Goal: Task Accomplishment & Management: Manage account settings

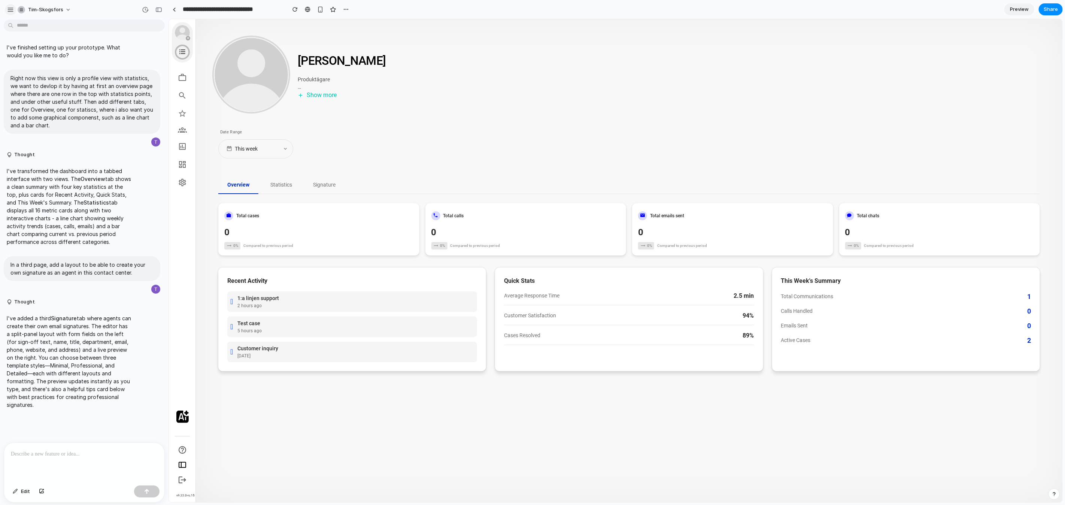
click at [6, 7] on button "button" at bounding box center [10, 9] width 11 height 11
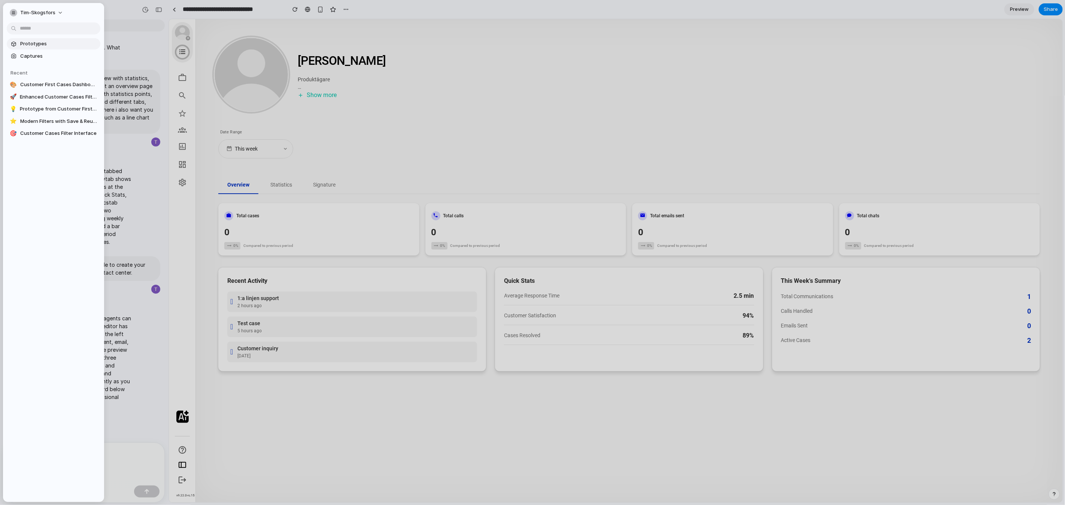
click at [46, 41] on span "Prototypes" at bounding box center [58, 43] width 77 height 7
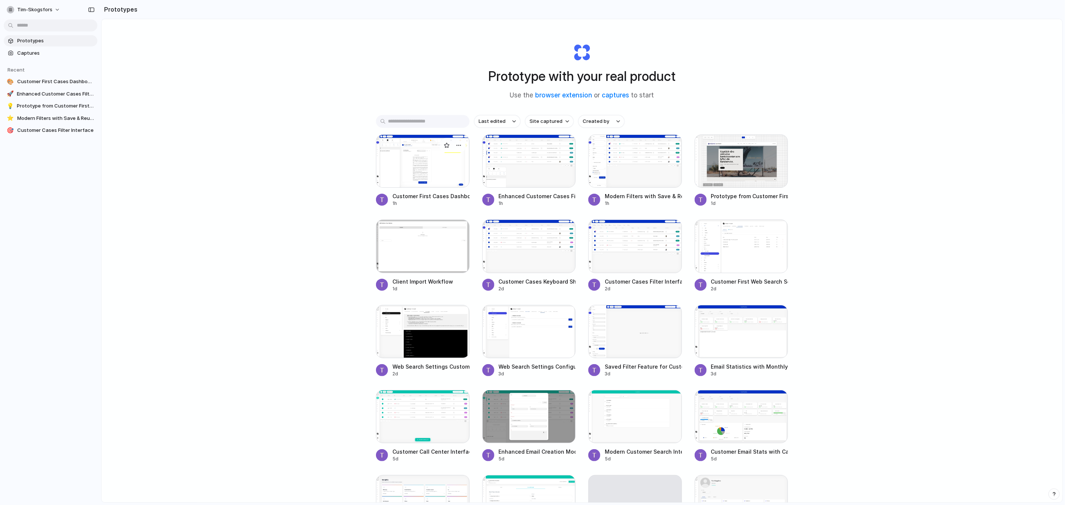
click at [443, 162] on div at bounding box center [423, 160] width 94 height 53
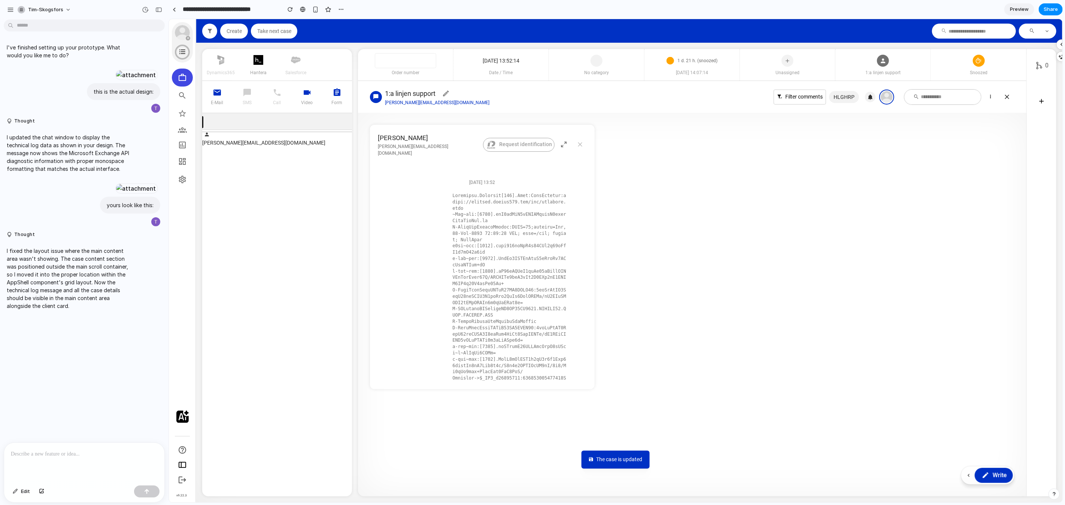
scroll to position [3, 0]
click at [989, 76] on div "Snoozed" at bounding box center [978, 74] width 95 height 11
click at [143, 450] on p at bounding box center [84, 453] width 147 height 9
click at [137, 454] on p "**********" at bounding box center [84, 440] width 147 height 36
click at [148, 453] on p "**********" at bounding box center [84, 435] width 147 height 45
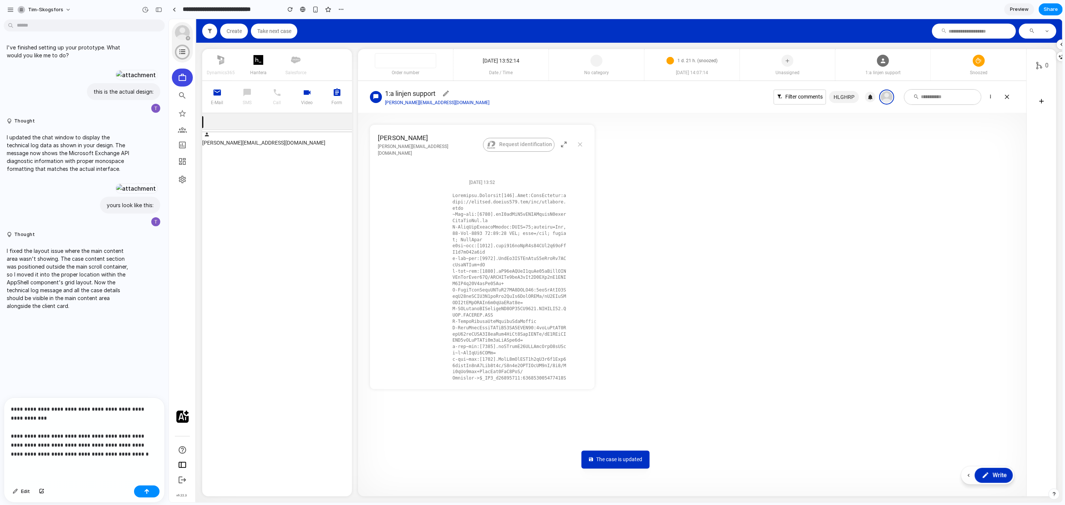
click at [80, 435] on p "**********" at bounding box center [84, 431] width 147 height 54
click at [101, 455] on p "**********" at bounding box center [84, 431] width 147 height 54
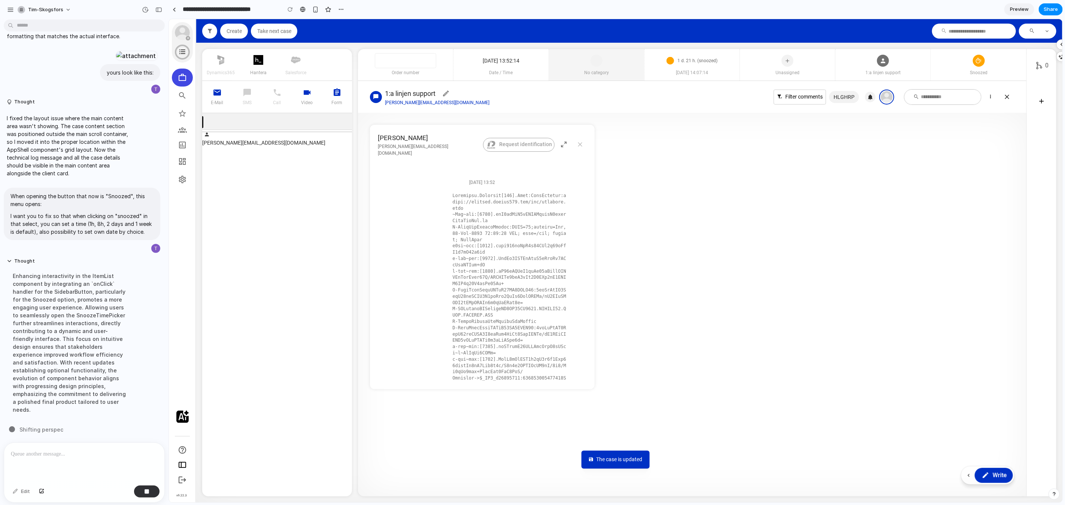
scroll to position [253, 0]
click at [975, 74] on span "Snoozed" at bounding box center [978, 72] width 95 height 7
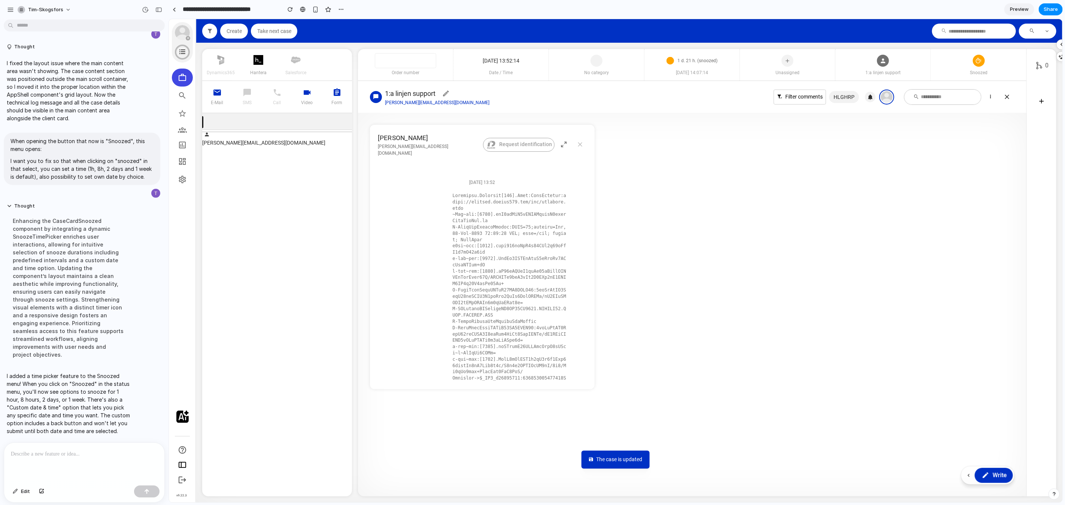
scroll to position [300, 0]
click at [964, 65] on div "Snoozed" at bounding box center [978, 64] width 95 height 31
click at [964, 66] on div "Snoozed" at bounding box center [978, 64] width 95 height 31
click at [289, 10] on div "button" at bounding box center [290, 9] width 5 height 5
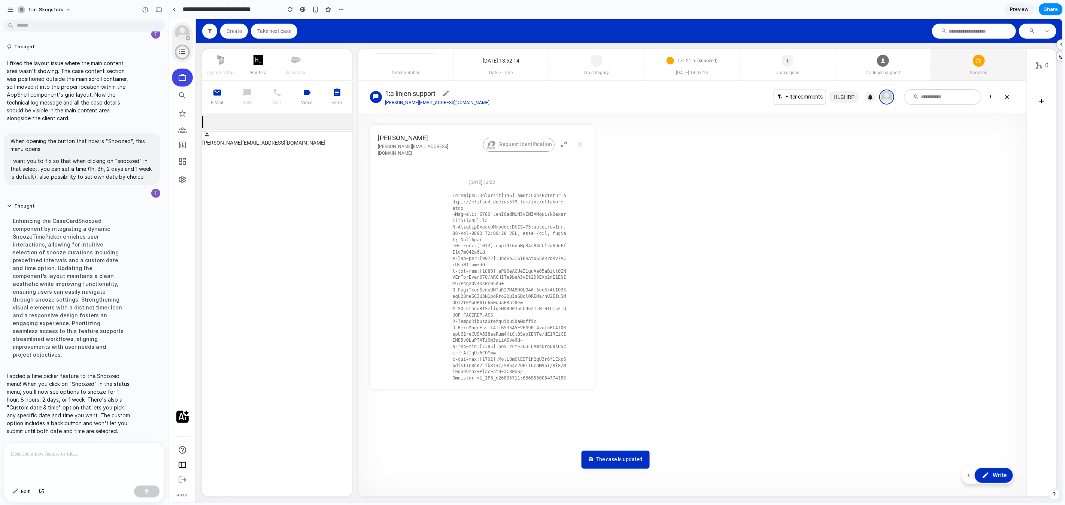
click at [974, 66] on div at bounding box center [979, 59] width 12 height 20
click at [954, 70] on span "Snoozed" at bounding box center [978, 72] width 95 height 7
click at [861, 45] on section "dynamics365 hantera salesforce E-mail SMS Call Video Form [PERSON_NAME][EMAIL_A…" at bounding box center [629, 272] width 866 height 459
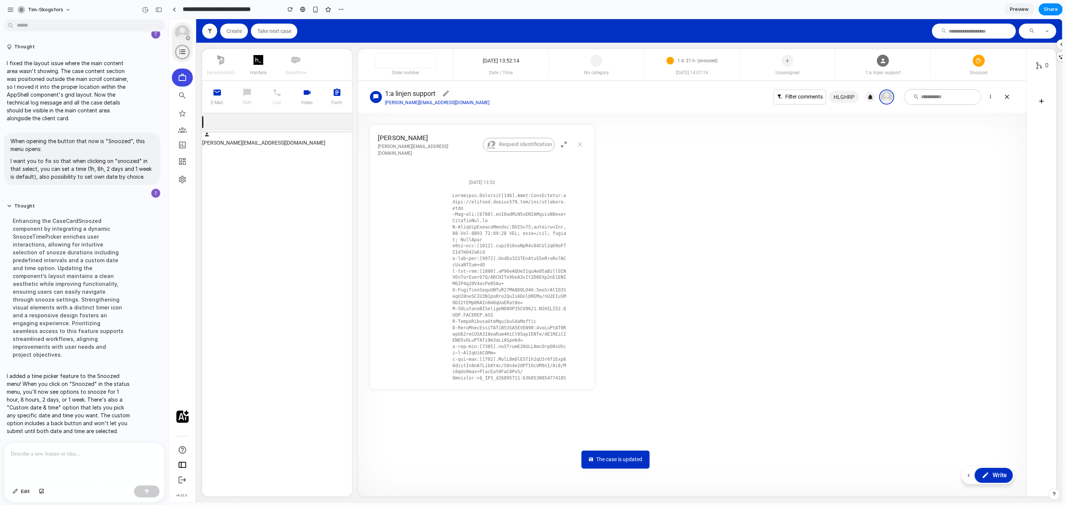
click at [81, 459] on div at bounding box center [84, 463] width 160 height 40
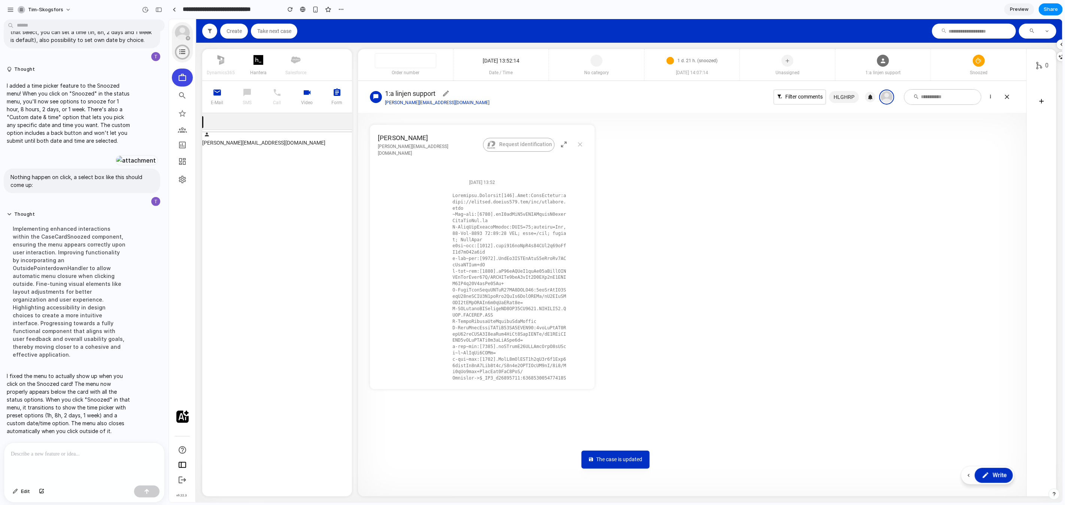
scroll to position [625, 0]
click at [967, 74] on span "Snoozed" at bounding box center [978, 72] width 95 height 7
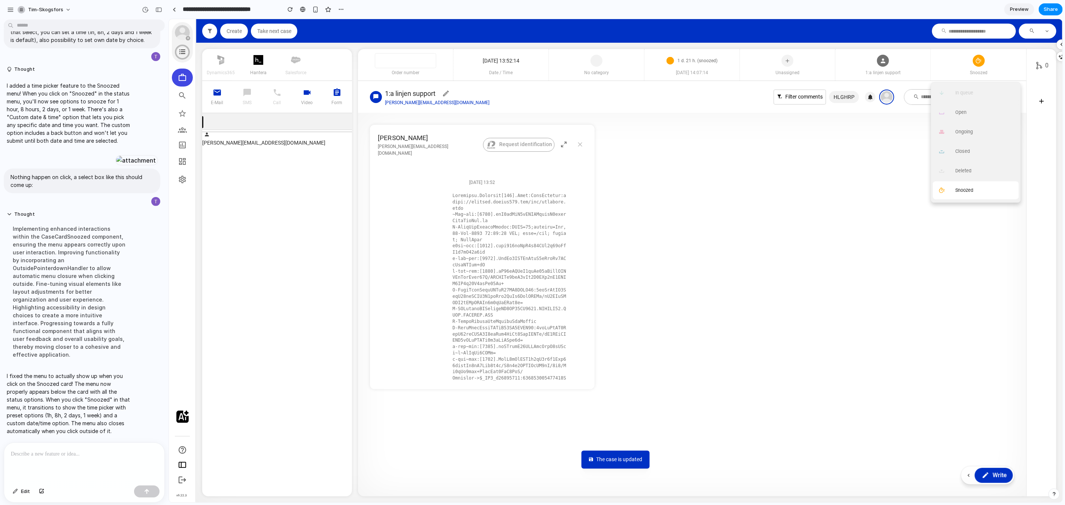
click at [977, 193] on button "Snoozed" at bounding box center [976, 190] width 86 height 18
click at [972, 111] on button "8 hours" at bounding box center [976, 112] width 86 height 18
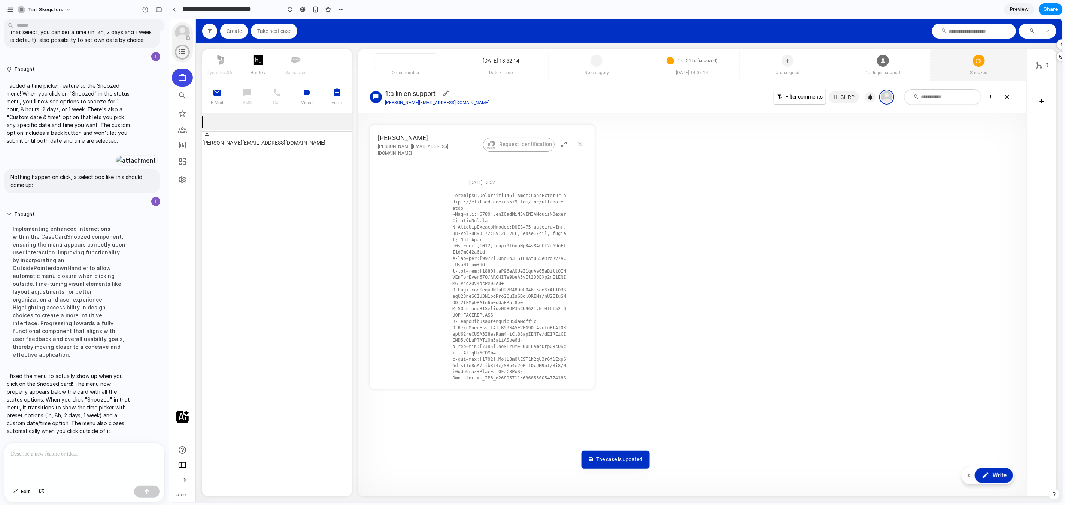
click at [975, 72] on span "Snoozed" at bounding box center [978, 72] width 95 height 7
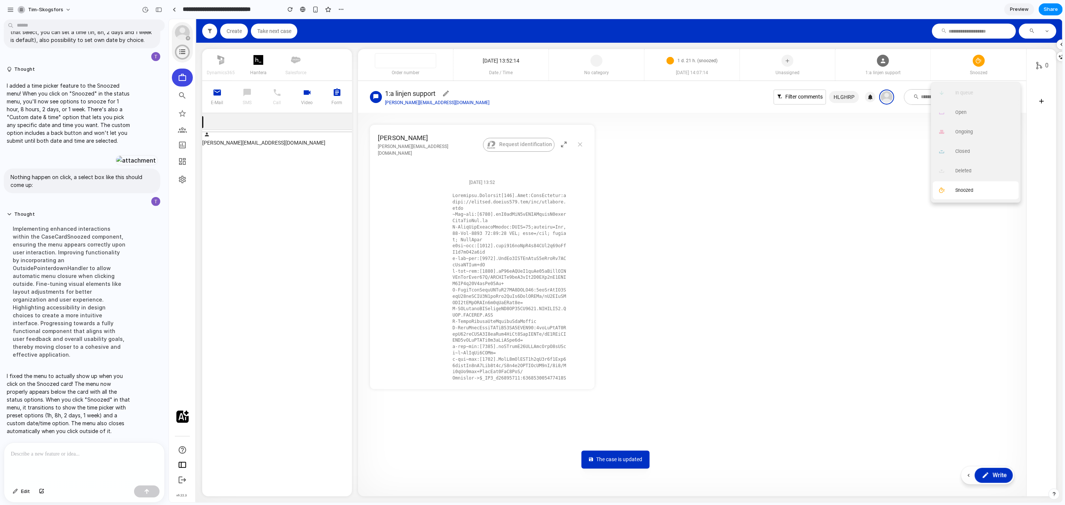
click at [968, 187] on span "Snoozed" at bounding box center [964, 190] width 18 height 6
click at [903, 164] on article "[PERSON_NAME] [PERSON_NAME][EMAIL_ADDRESS][DOMAIN_NAME] Request identification …" at bounding box center [692, 256] width 645 height 264
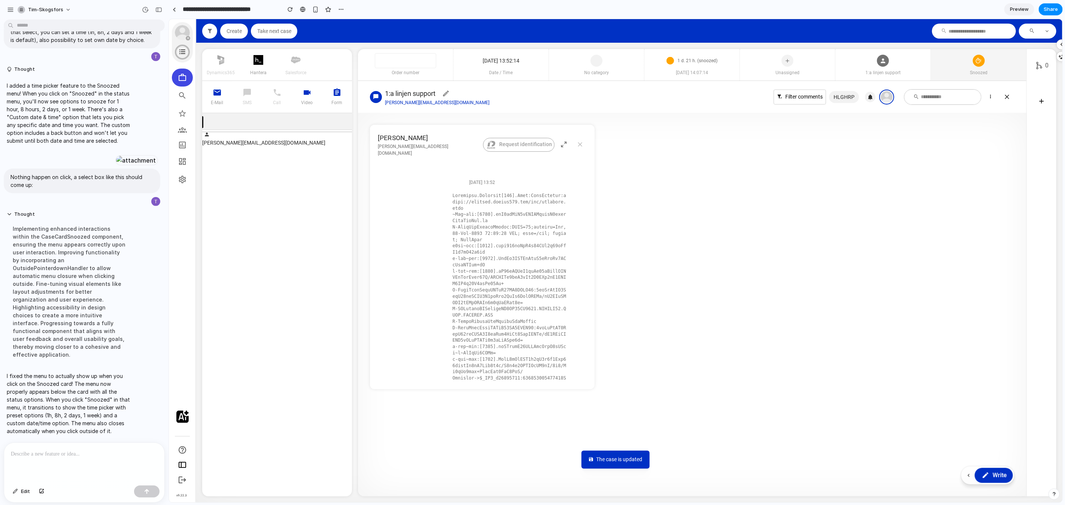
click at [974, 75] on span "Snoozed" at bounding box center [978, 72] width 95 height 7
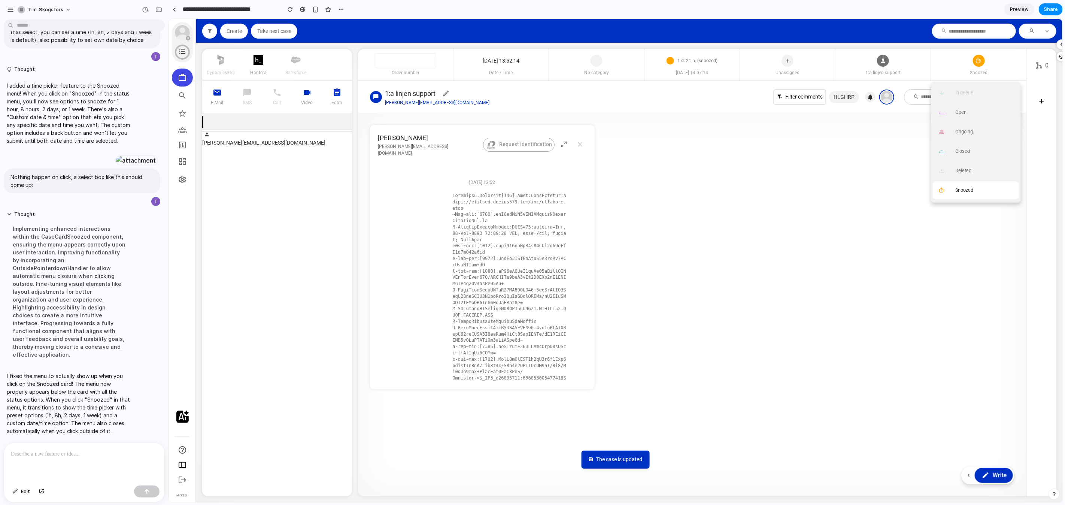
click at [974, 185] on button "Snoozed" at bounding box center [976, 190] width 86 height 18
click at [986, 178] on span "Custom date & time" at bounding box center [976, 178] width 42 height 6
click at [946, 94] on icon at bounding box center [948, 96] width 7 height 11
click at [101, 454] on p at bounding box center [84, 453] width 147 height 9
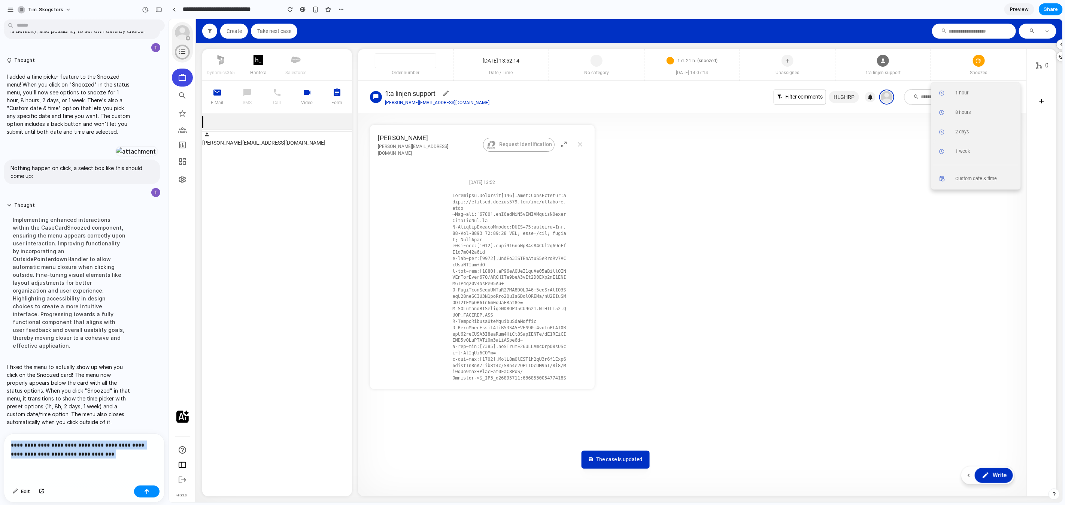
click at [11, 446] on p "**********" at bounding box center [84, 449] width 147 height 18
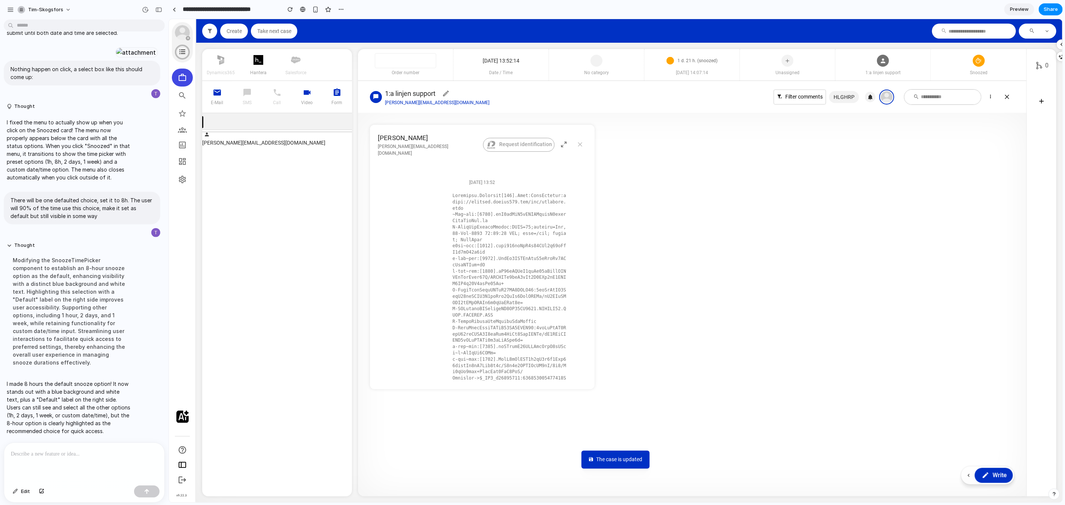
scroll to position [733, 0]
click at [959, 67] on div "Snoozed" at bounding box center [978, 64] width 95 height 31
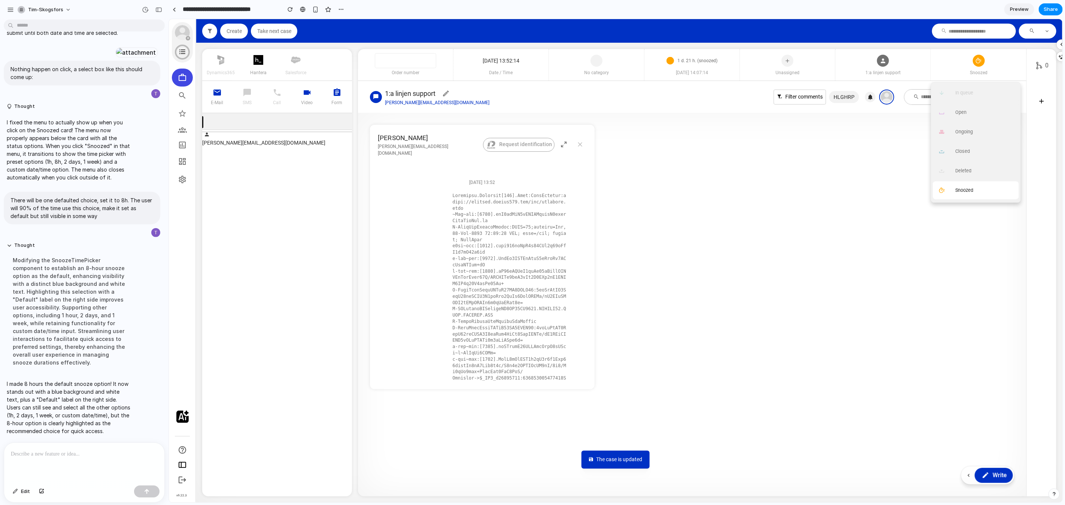
click at [980, 196] on button "Snoozed" at bounding box center [976, 190] width 86 height 18
click at [978, 138] on button "2 days" at bounding box center [976, 131] width 86 height 18
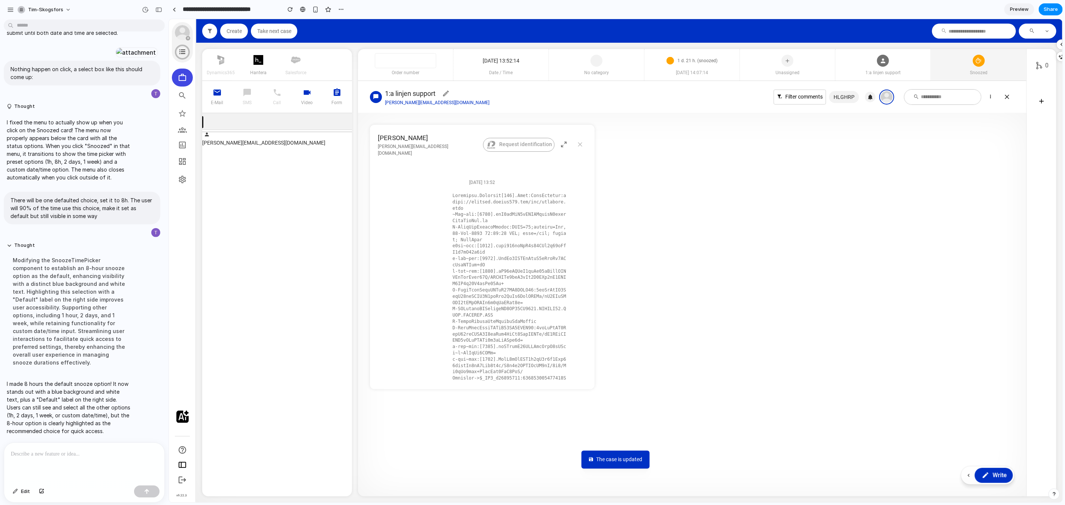
click at [969, 72] on span "Snoozed" at bounding box center [978, 72] width 95 height 7
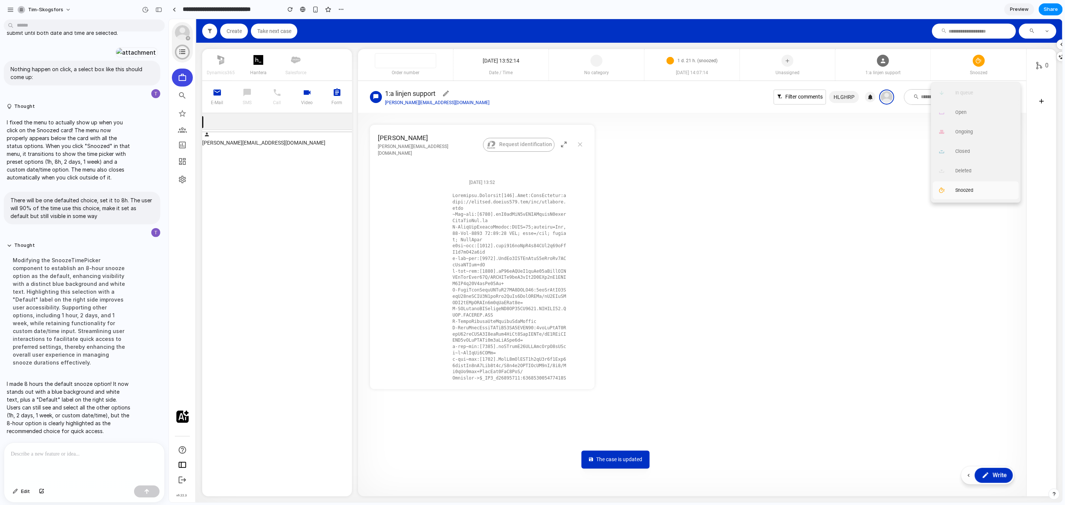
click at [966, 190] on span "Snoozed" at bounding box center [964, 190] width 18 height 6
click at [952, 192] on article "[PERSON_NAME] [PERSON_NAME][EMAIL_ADDRESS][DOMAIN_NAME] Request identification …" at bounding box center [692, 256] width 645 height 264
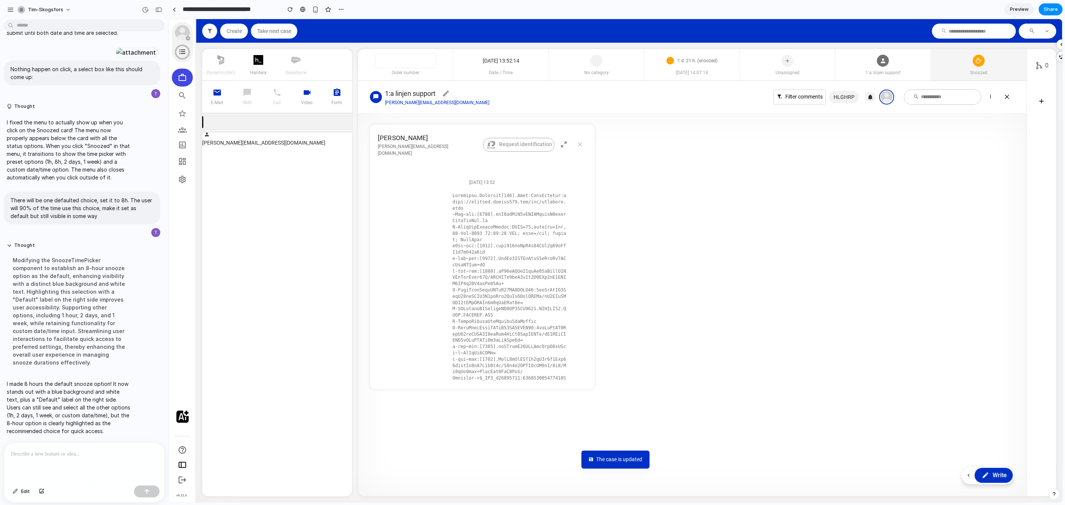
click at [984, 66] on div at bounding box center [979, 59] width 12 height 20
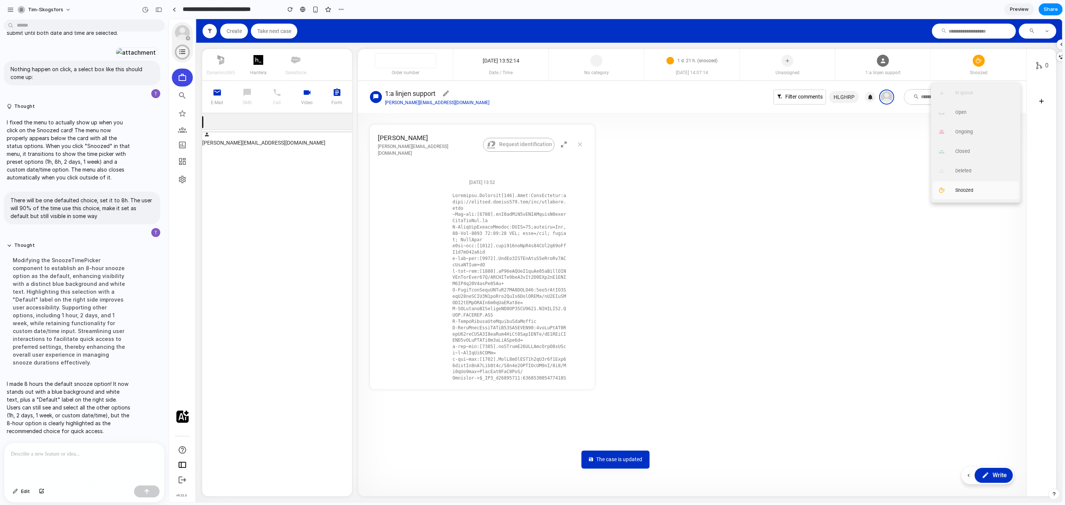
click at [207, 33] on icon "button" at bounding box center [209, 30] width 9 height 9
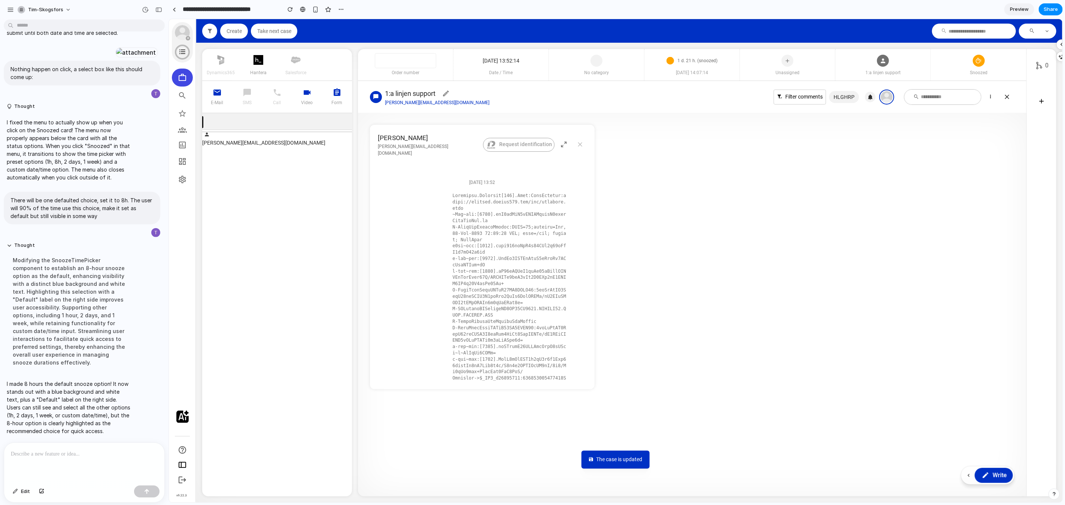
click at [104, 454] on p at bounding box center [84, 453] width 147 height 9
click at [1002, 70] on span "Snoozed" at bounding box center [978, 72] width 95 height 7
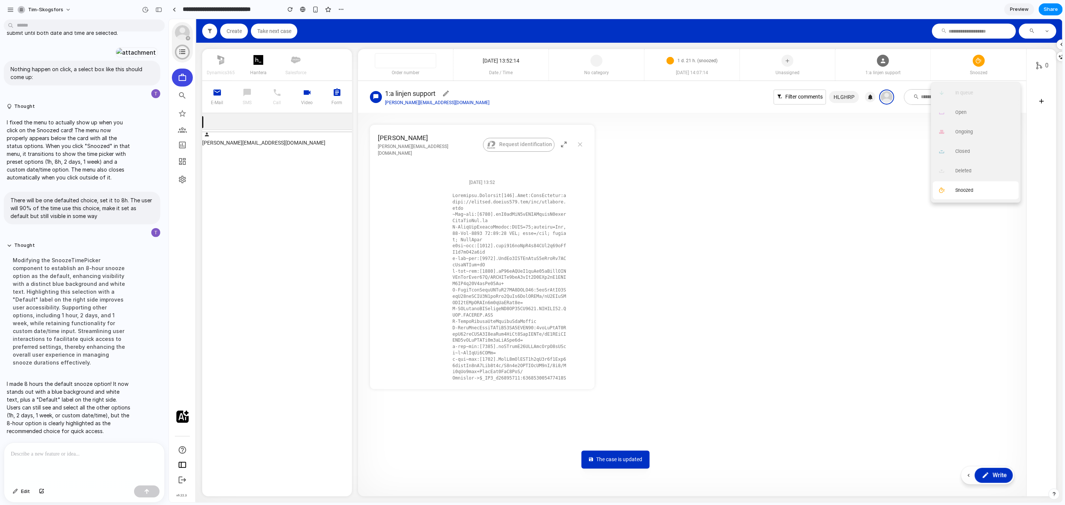
click at [965, 182] on button "Snoozed" at bounding box center [976, 190] width 86 height 18
click at [968, 113] on span "8 hours" at bounding box center [963, 112] width 16 height 6
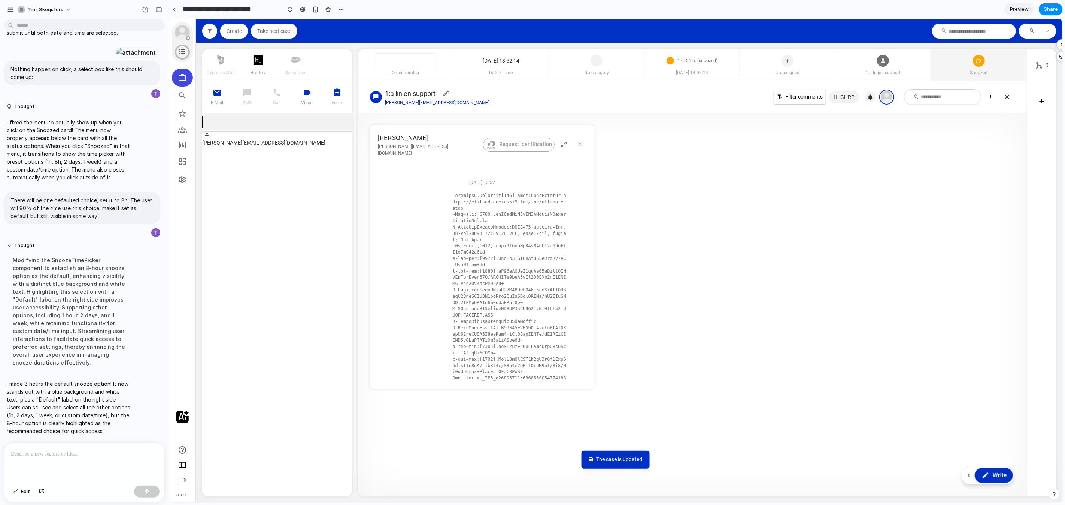
click at [978, 74] on span "Snoozed" at bounding box center [978, 72] width 95 height 7
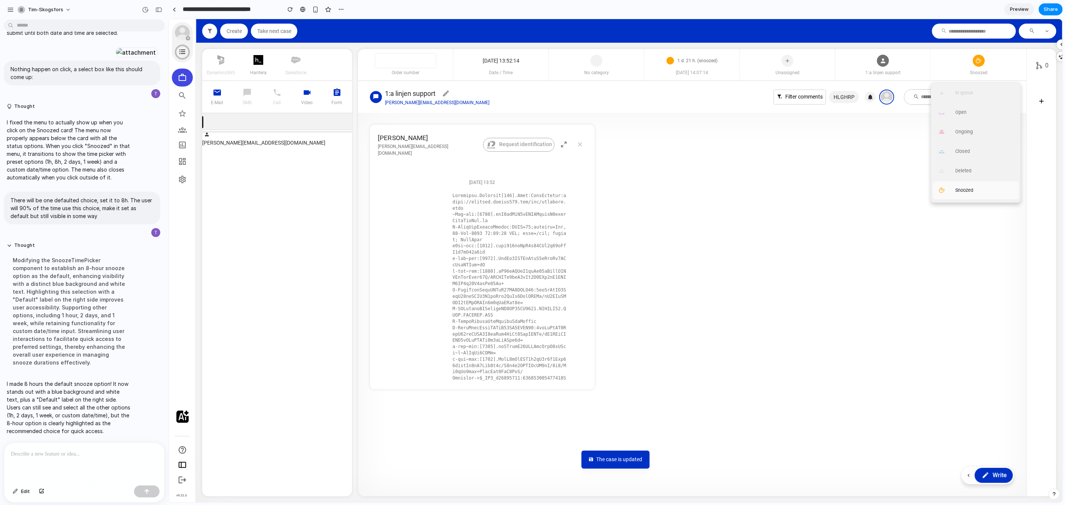
click at [98, 457] on p at bounding box center [84, 453] width 147 height 9
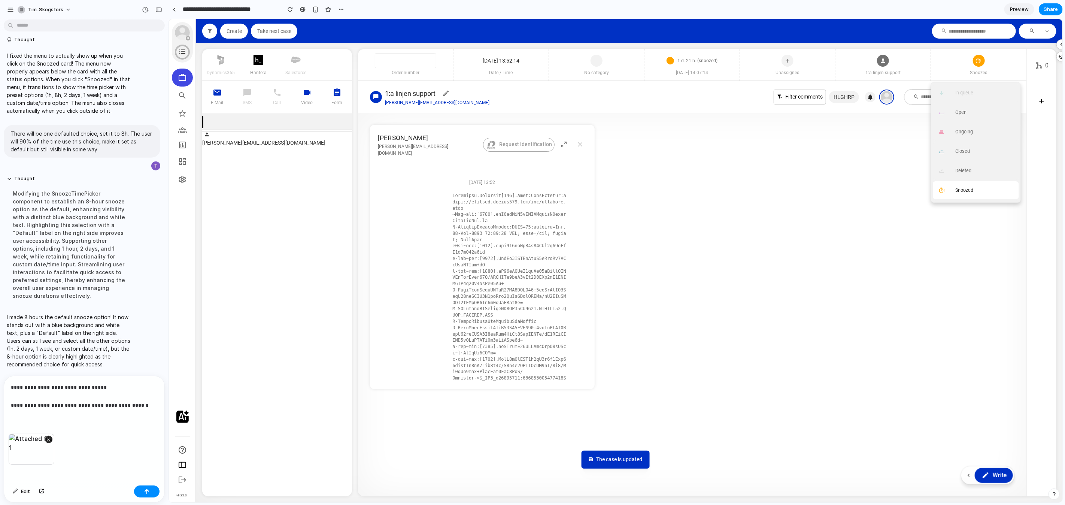
click at [971, 195] on button "Snoozed" at bounding box center [976, 190] width 86 height 18
click at [141, 411] on div "**********" at bounding box center [84, 405] width 160 height 58
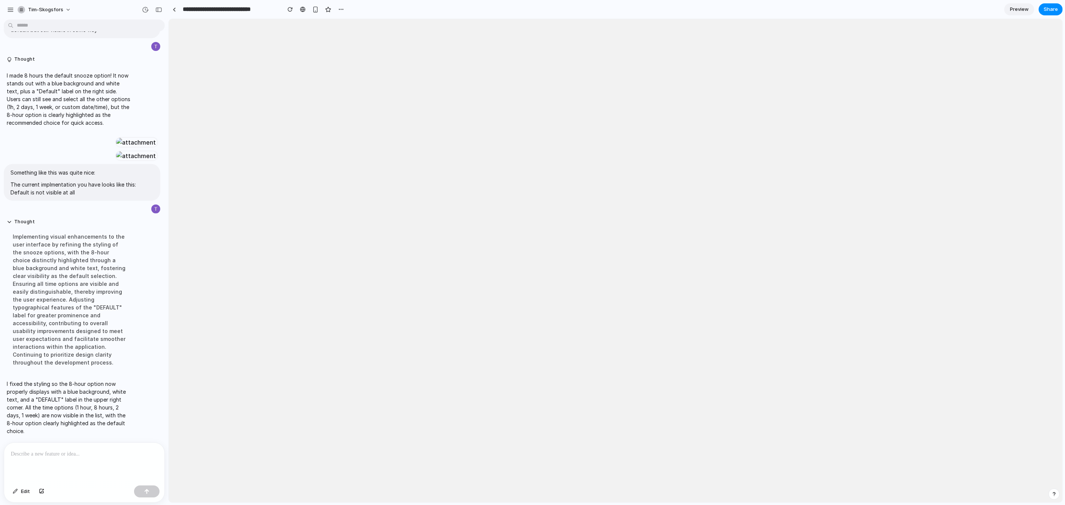
scroll to position [0, 0]
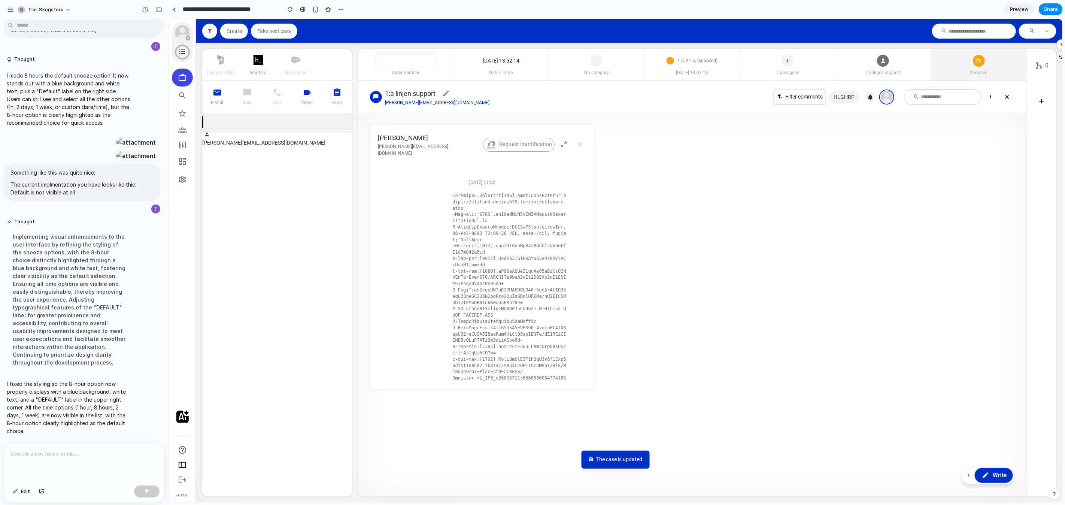
click at [976, 70] on span "Snoozed" at bounding box center [978, 72] width 95 height 7
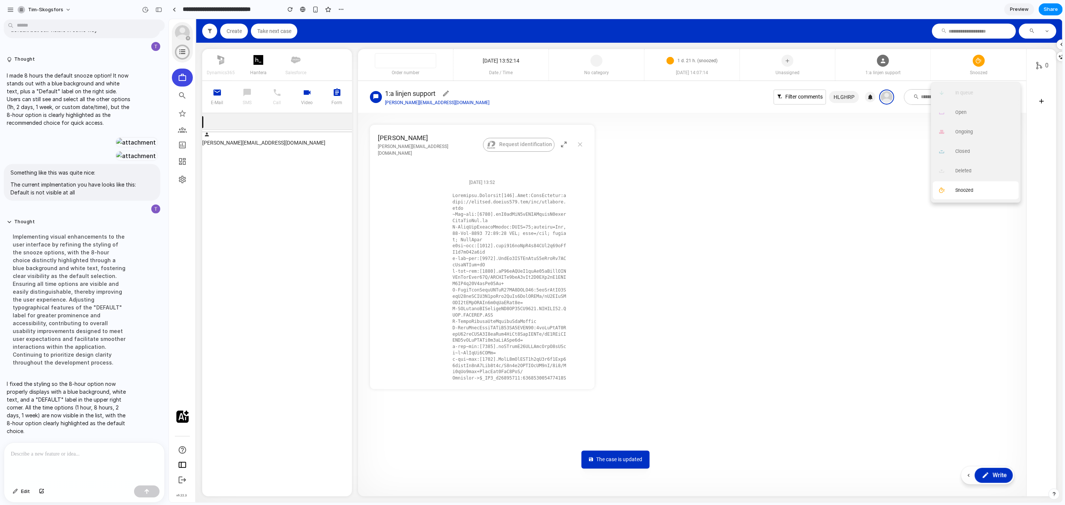
click at [968, 193] on button "Snoozed" at bounding box center [976, 190] width 86 height 18
click at [101, 453] on p at bounding box center [84, 453] width 147 height 9
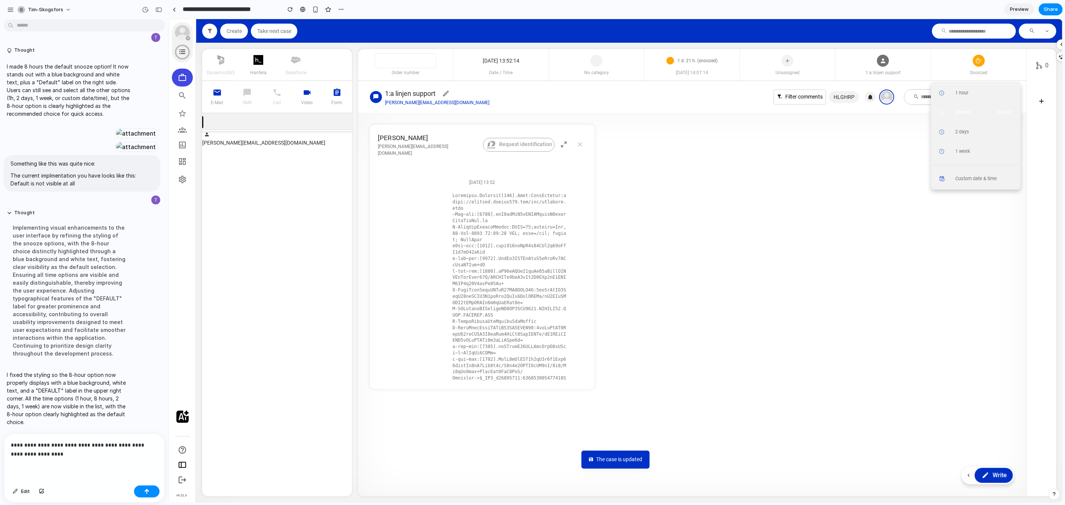
scroll to position [1252, 0]
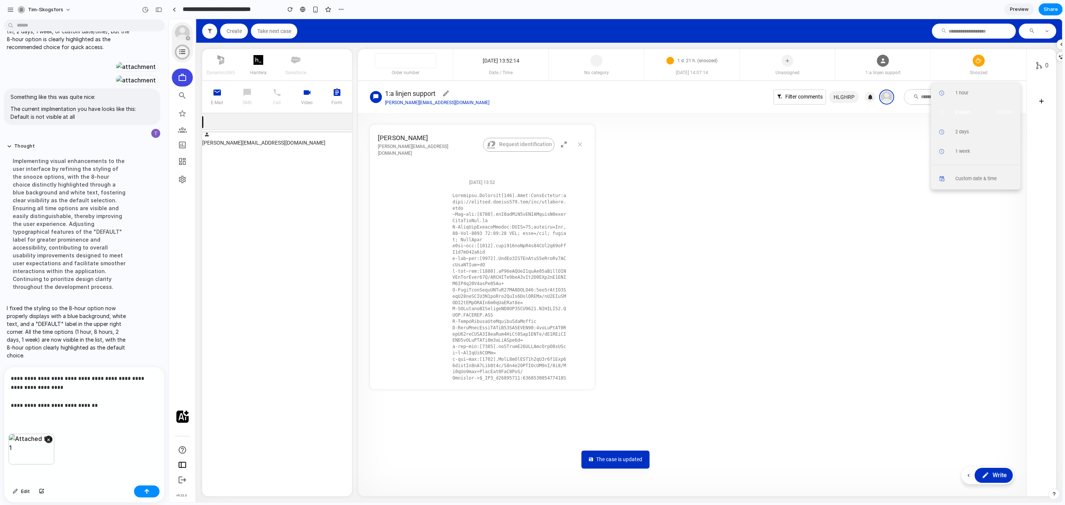
click at [116, 407] on p "**********" at bounding box center [84, 392] width 147 height 36
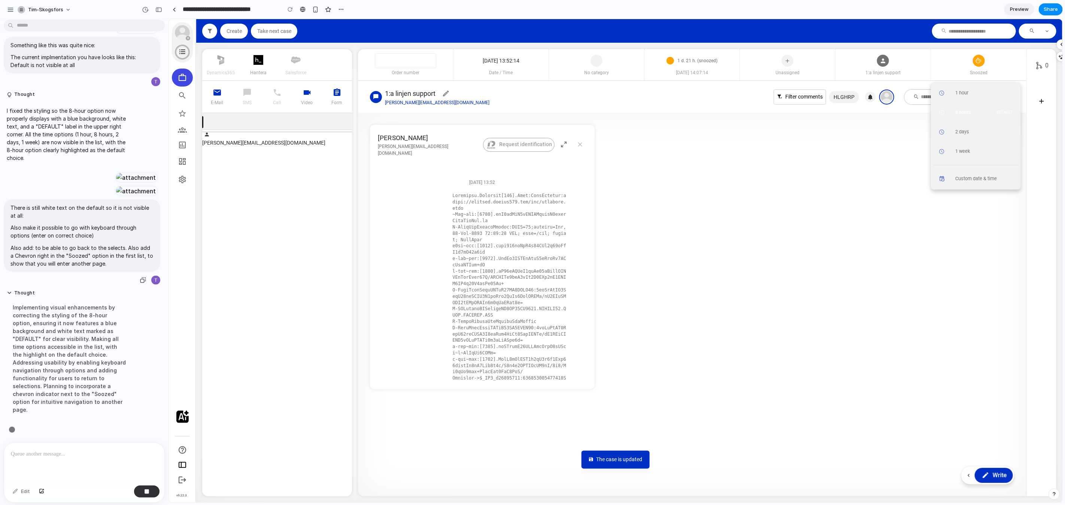
scroll to position [1541, 0]
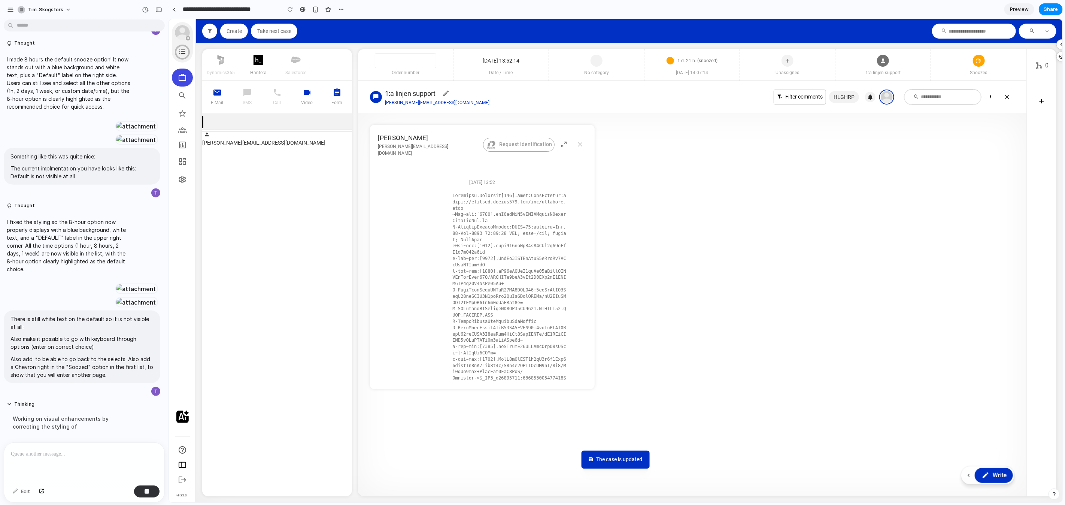
click at [177, 415] on div at bounding box center [182, 416] width 12 height 12
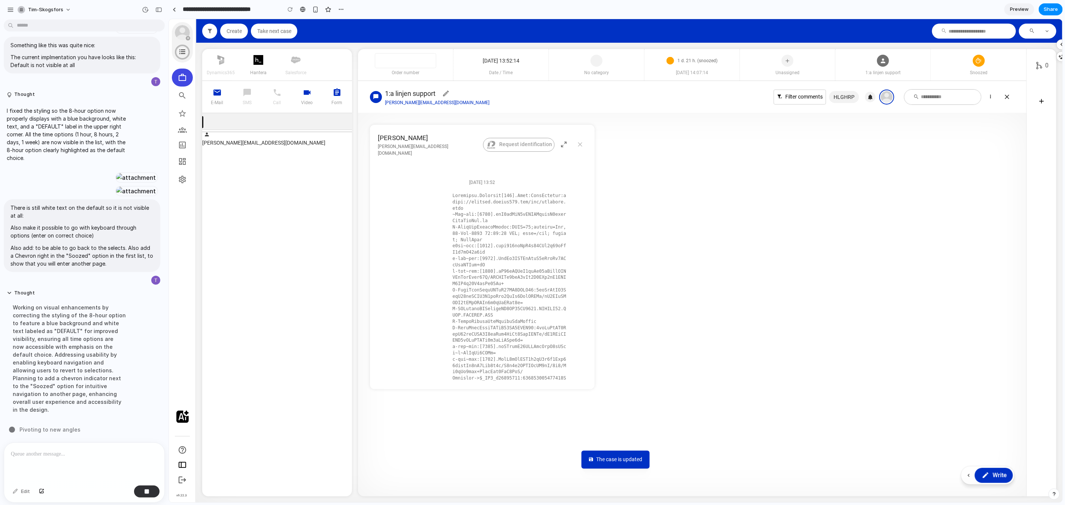
click at [184, 372] on div "Cases Search Favorites Groups Statistics Notice board Settings" at bounding box center [182, 234] width 27 height 339
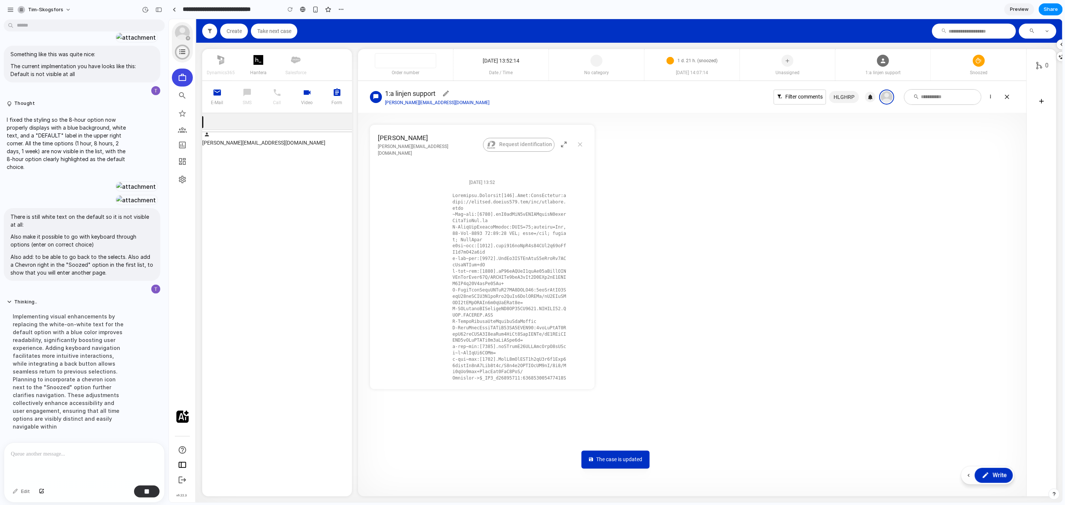
scroll to position [1556, 0]
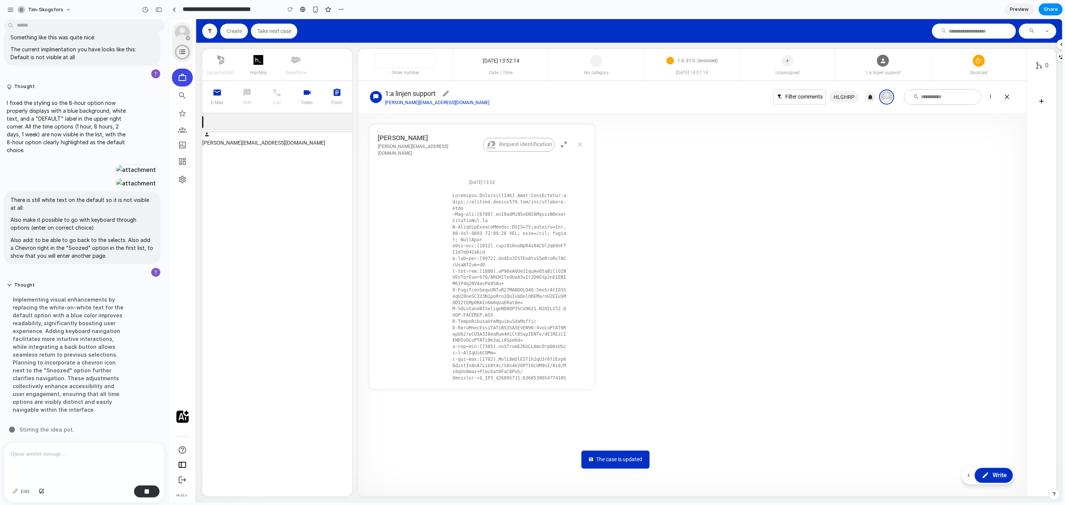
click at [104, 392] on div "Implementing visual enhancements by replacing the white-on-white text for the d…" at bounding box center [69, 354] width 125 height 127
click at [980, 63] on icon at bounding box center [979, 60] width 6 height 6
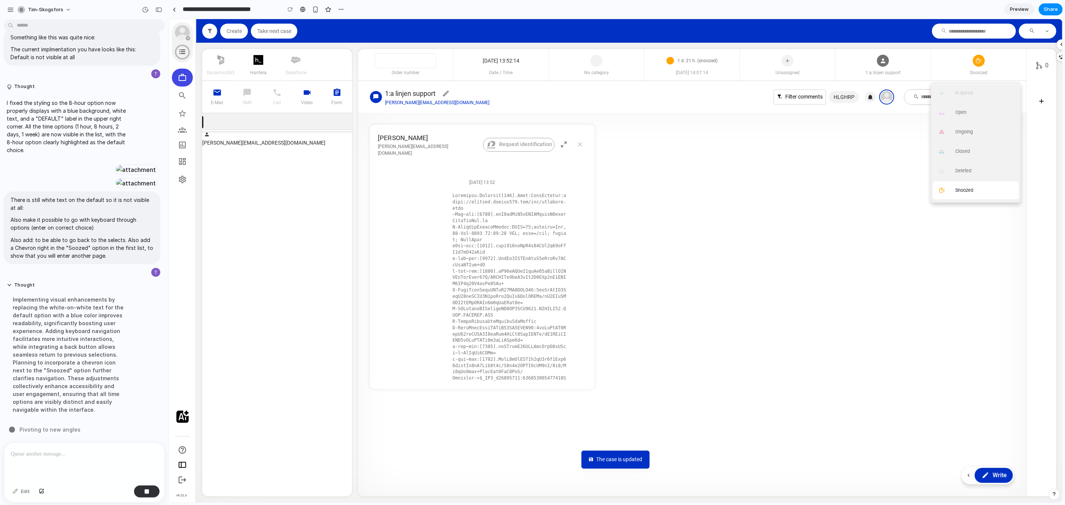
click at [965, 186] on button "Snoozed" at bounding box center [976, 190] width 86 height 18
click at [969, 178] on span "Custom date & time" at bounding box center [976, 178] width 42 height 6
click at [946, 94] on icon at bounding box center [948, 96] width 7 height 11
click at [960, 181] on div "Custom date & time" at bounding box center [976, 178] width 42 height 7
click at [949, 98] on icon at bounding box center [948, 96] width 7 height 11
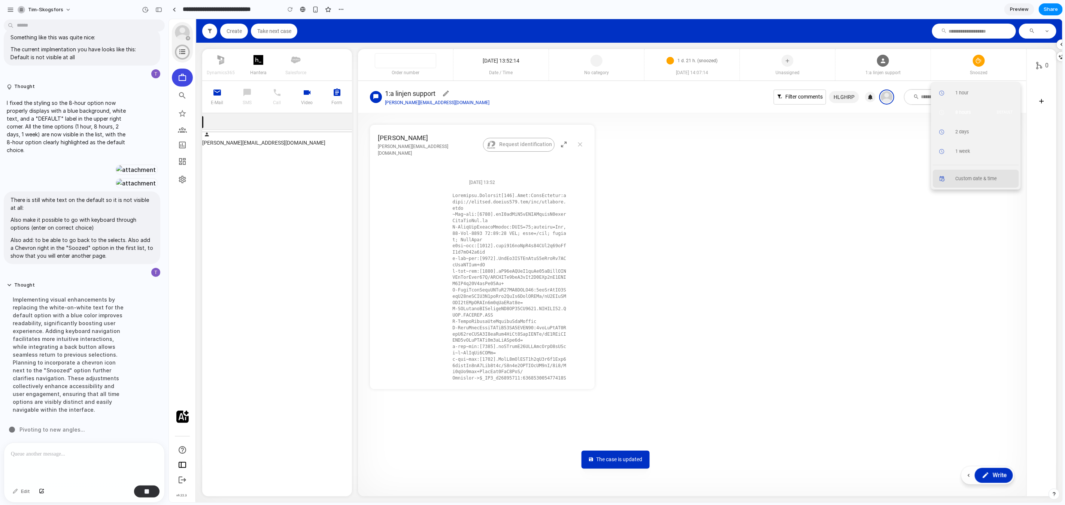
click at [971, 178] on span "Custom date & time" at bounding box center [976, 178] width 42 height 6
click at [970, 145] on input "time" at bounding box center [989, 150] width 100 height 15
click at [965, 152] on input "time" at bounding box center [989, 150] width 100 height 15
click at [965, 127] on input "date" at bounding box center [989, 123] width 100 height 15
click at [952, 98] on button "Back" at bounding box center [957, 97] width 37 height 15
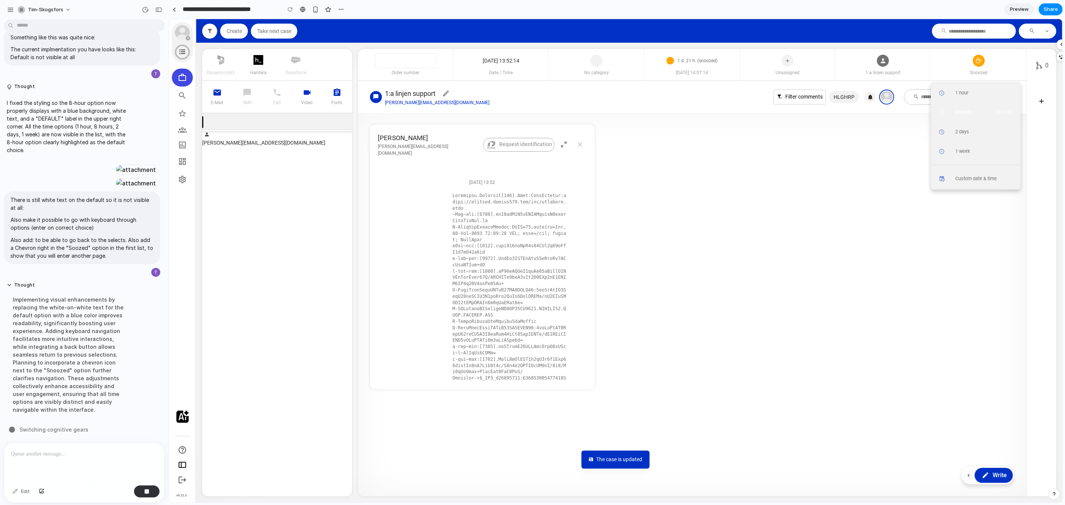
click at [748, 173] on article "[PERSON_NAME] [PERSON_NAME][EMAIL_ADDRESS][DOMAIN_NAME] Request identification …" at bounding box center [692, 256] width 645 height 264
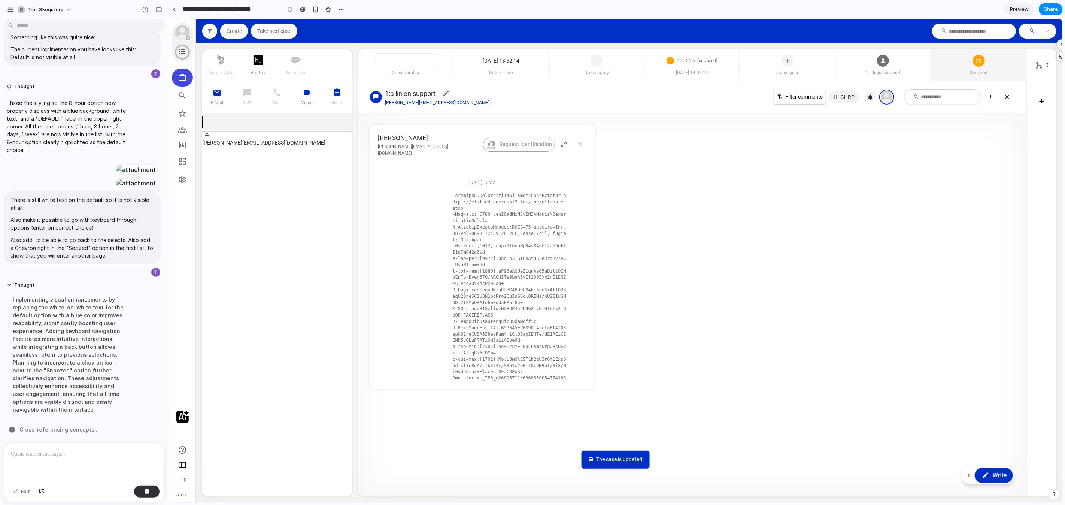
click at [983, 75] on span "Snoozed" at bounding box center [978, 72] width 95 height 7
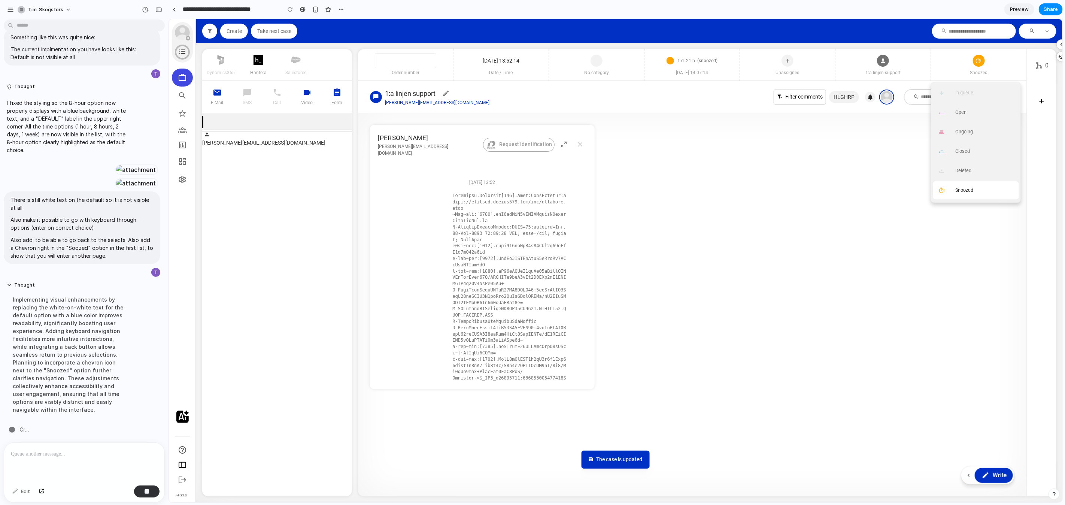
click at [986, 188] on button "Snoozed" at bounding box center [976, 190] width 86 height 18
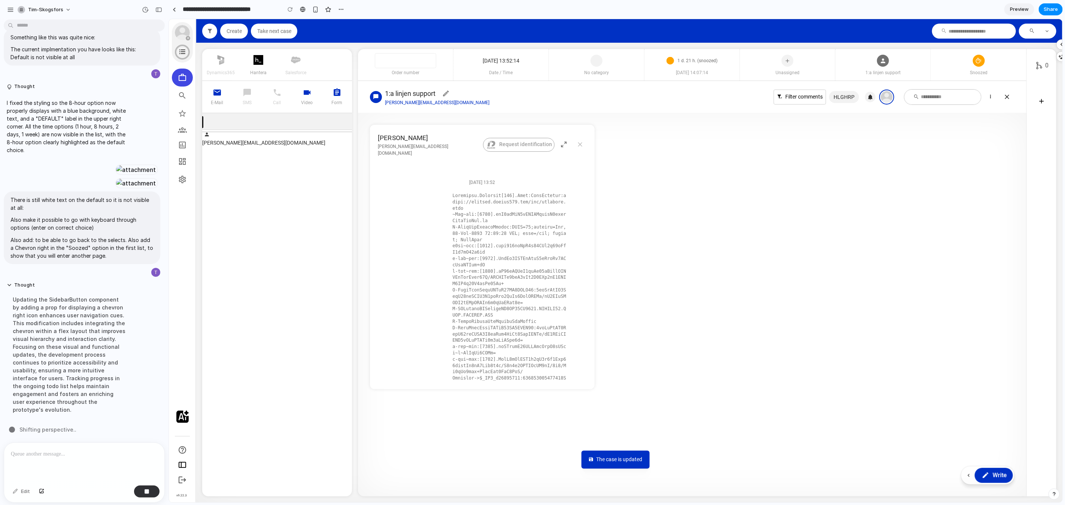
click at [821, 220] on article "[PERSON_NAME] [PERSON_NAME][EMAIL_ADDRESS][DOMAIN_NAME] Request identification …" at bounding box center [692, 256] width 645 height 264
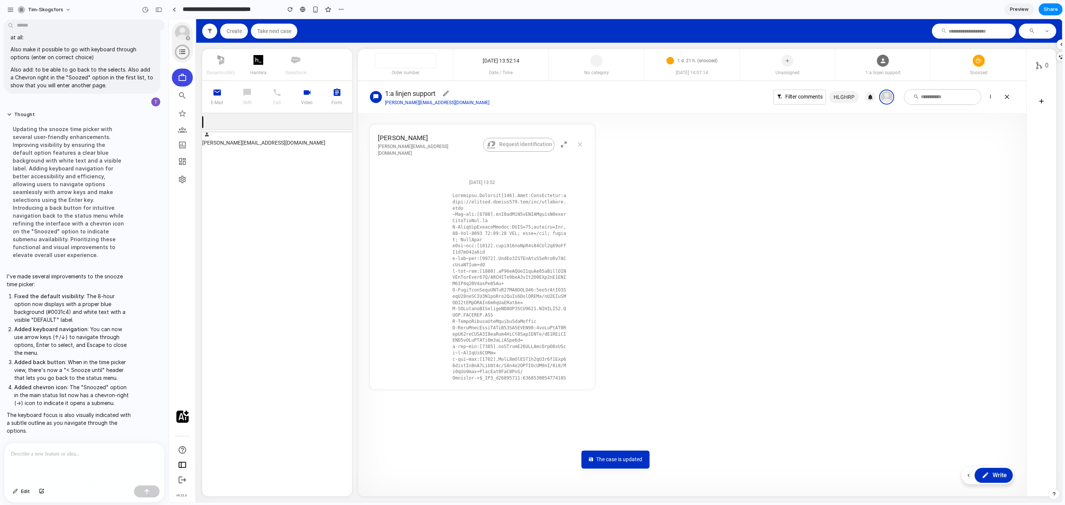
scroll to position [1703, 0]
